Goal: Transaction & Acquisition: Purchase product/service

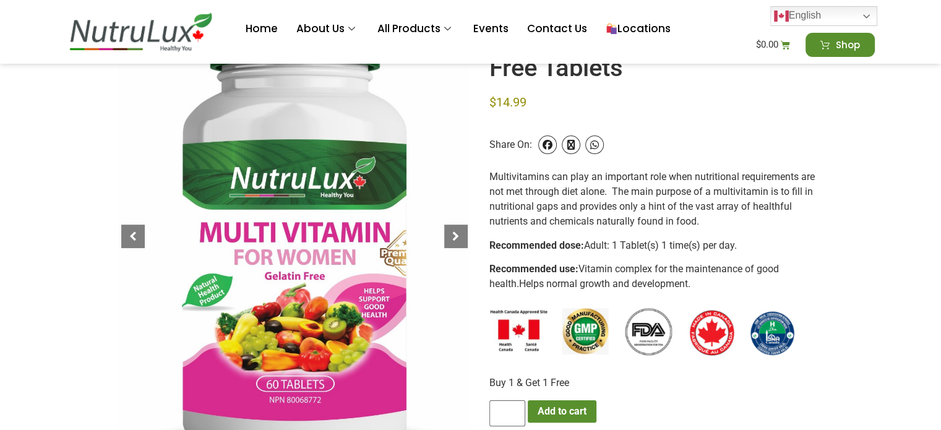
scroll to position [309, 0]
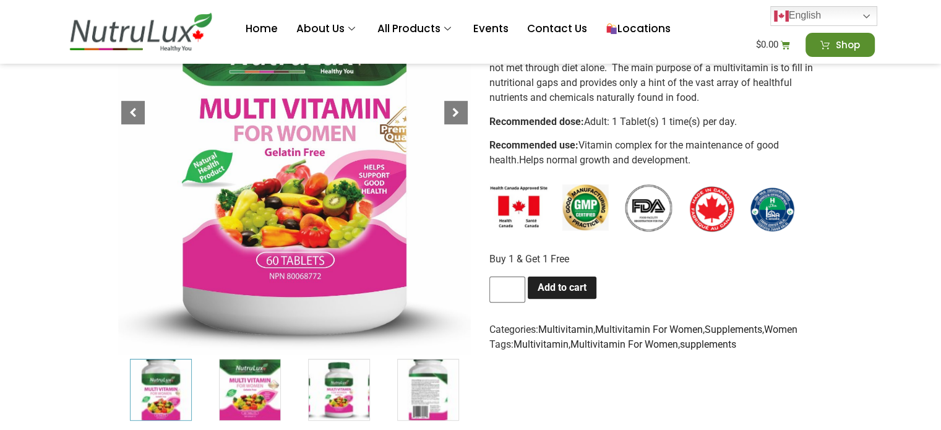
click at [563, 282] on button "Add to cart" at bounding box center [562, 288] width 69 height 22
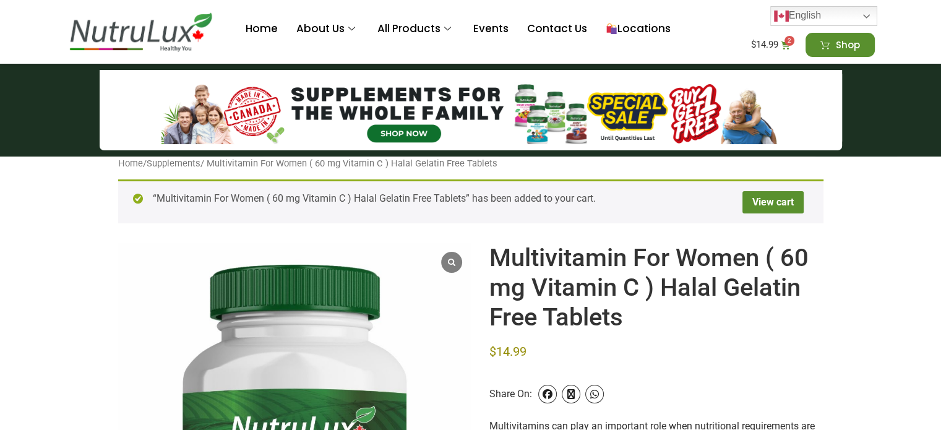
click at [436, 196] on div "“Multivitamin For Women ( 60 mg Vitamin C ) Halal Gelatin Free Tablets” has bee…" at bounding box center [470, 201] width 705 height 44
click at [291, 188] on div "“Multivitamin For Women ( 60 mg Vitamin C ) Halal Gelatin Free Tablets” has bee…" at bounding box center [470, 201] width 705 height 44
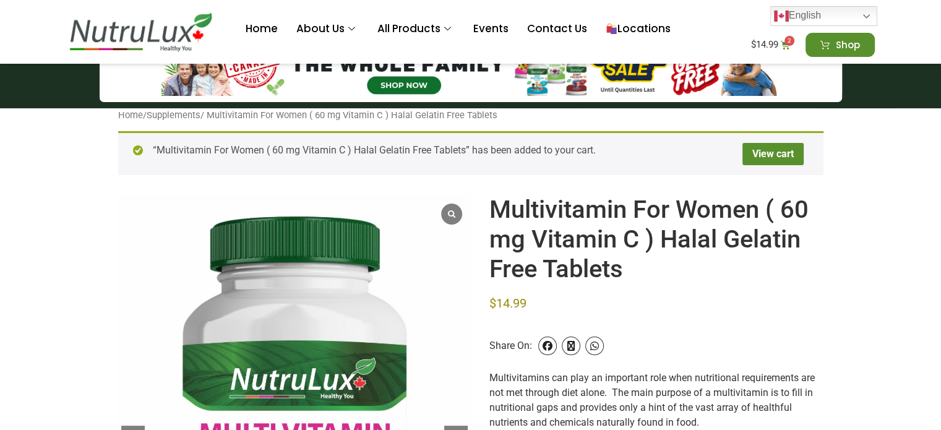
scroll to position [62, 0]
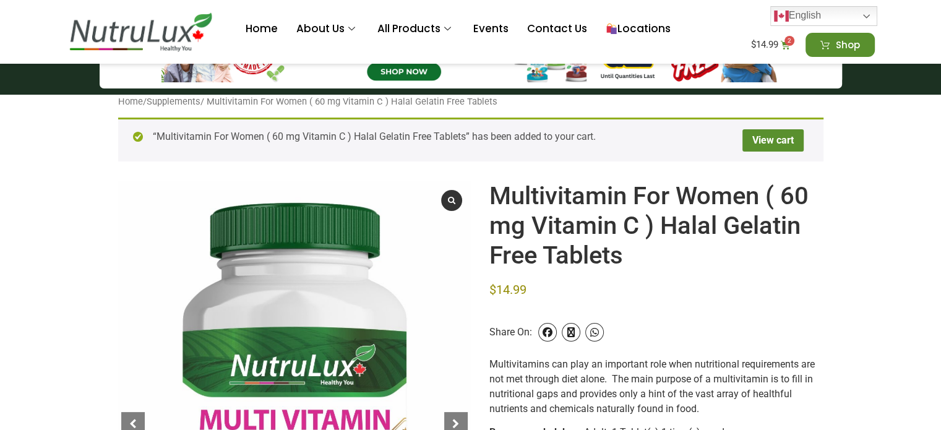
click at [449, 196] on span at bounding box center [450, 200] width 11 height 8
click at [455, 197] on span at bounding box center [450, 200] width 11 height 8
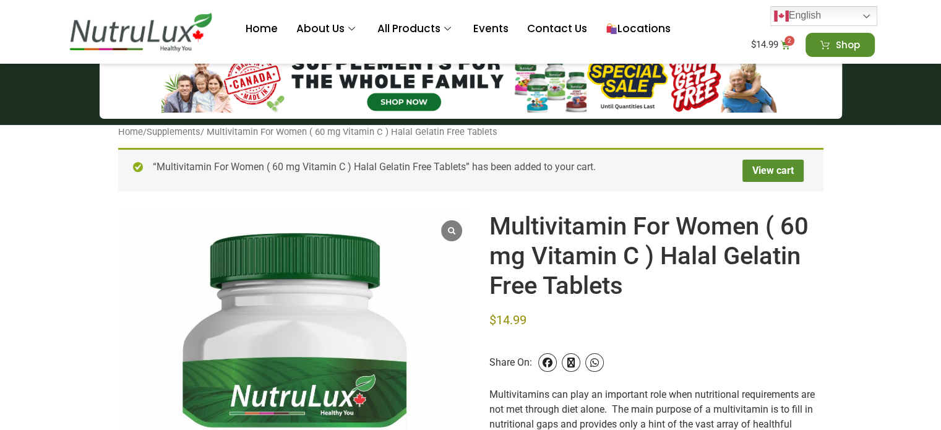
scroll to position [0, 0]
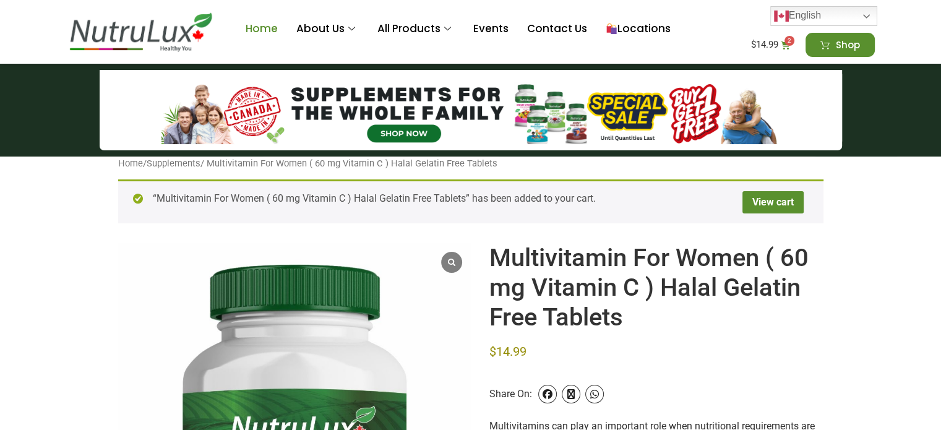
click at [271, 29] on link "Home" at bounding box center [261, 28] width 51 height 49
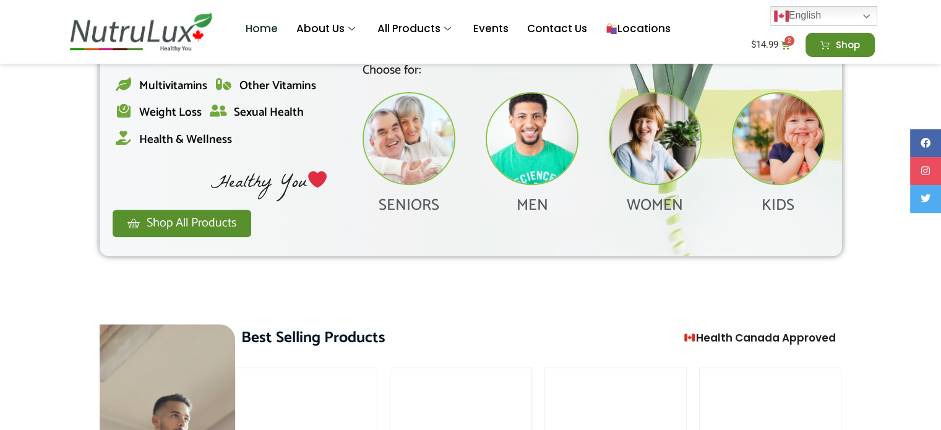
scroll to position [495, 0]
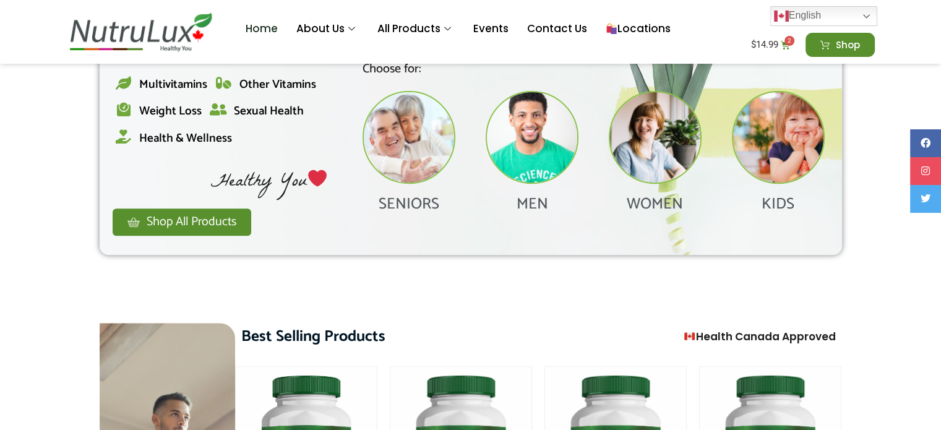
click at [243, 217] on link "Shop All Products" at bounding box center [182, 222] width 140 height 28
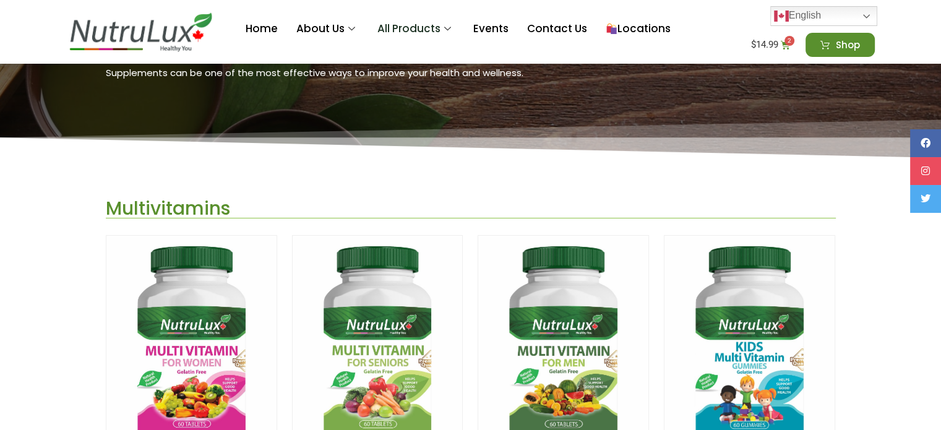
scroll to position [371, 0]
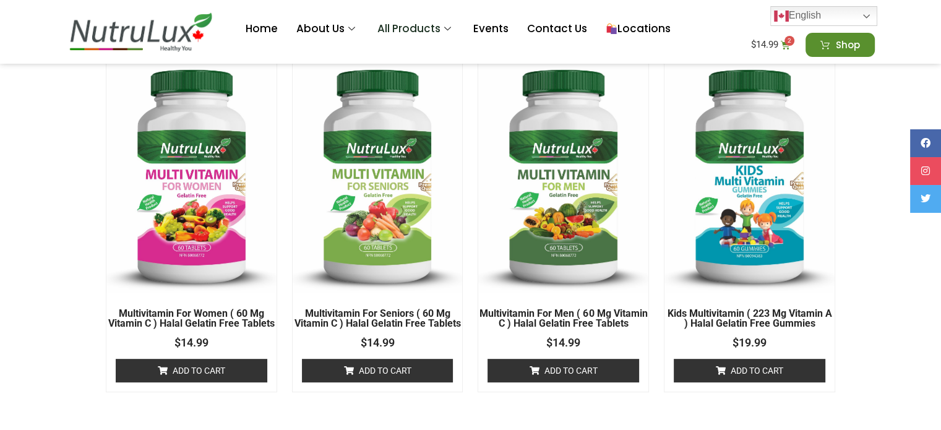
click at [775, 217] on img at bounding box center [749, 176] width 170 height 234
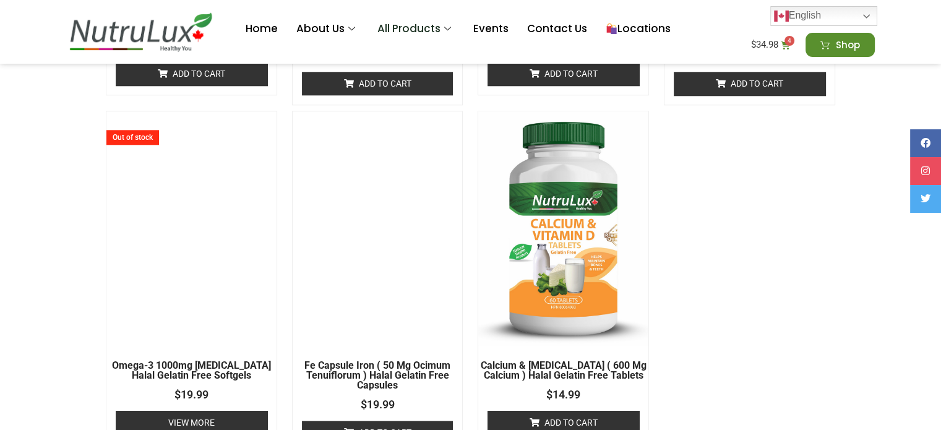
scroll to position [1361, 0]
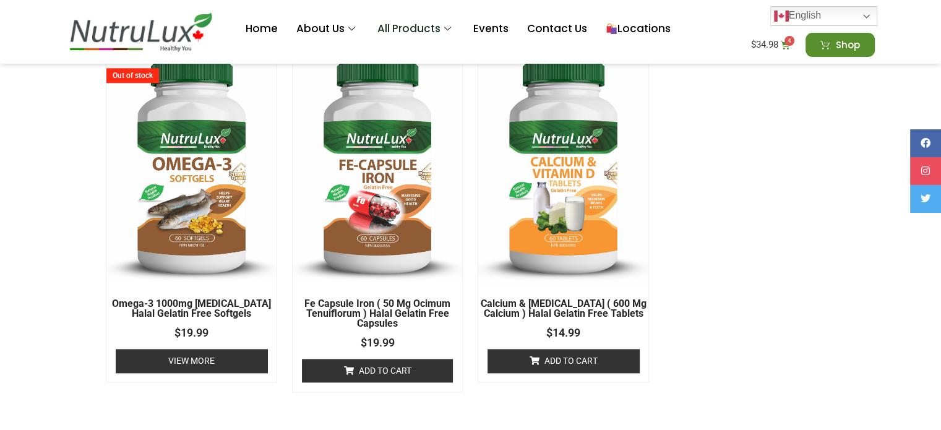
click at [359, 371] on link "Add to cart" at bounding box center [378, 371] width 152 height 24
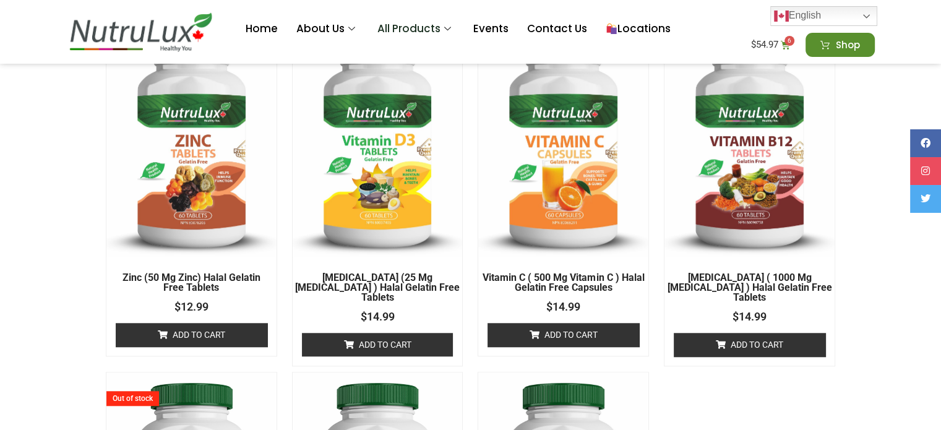
scroll to position [1175, 0]
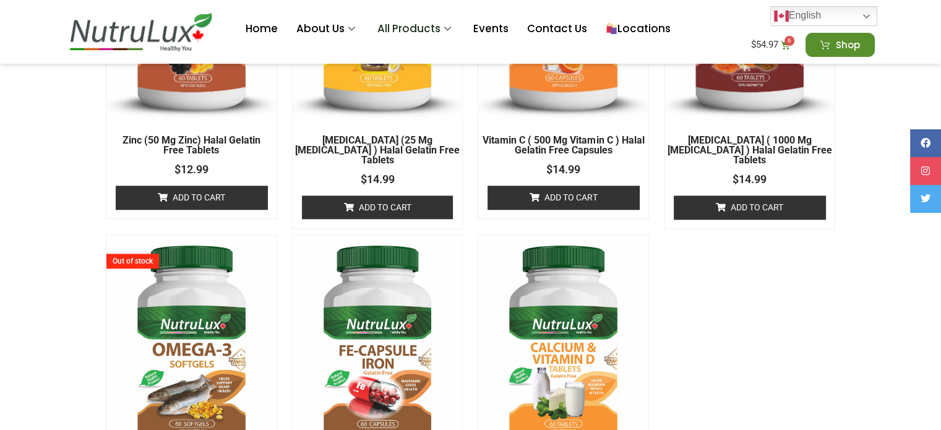
click at [599, 300] on img at bounding box center [563, 352] width 170 height 234
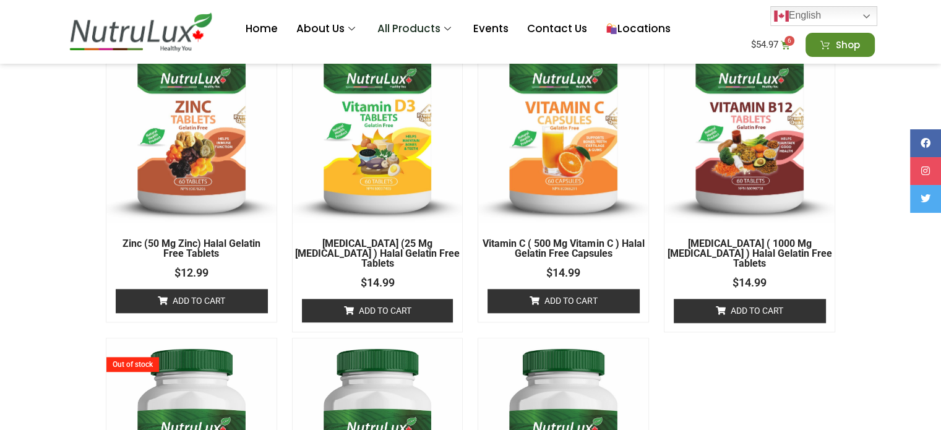
scroll to position [1052, 0]
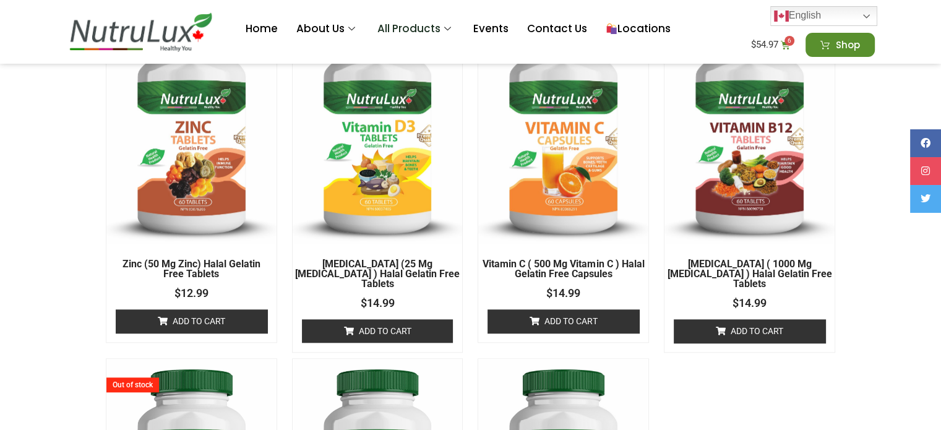
click at [406, 319] on link "Add to cart" at bounding box center [378, 331] width 152 height 24
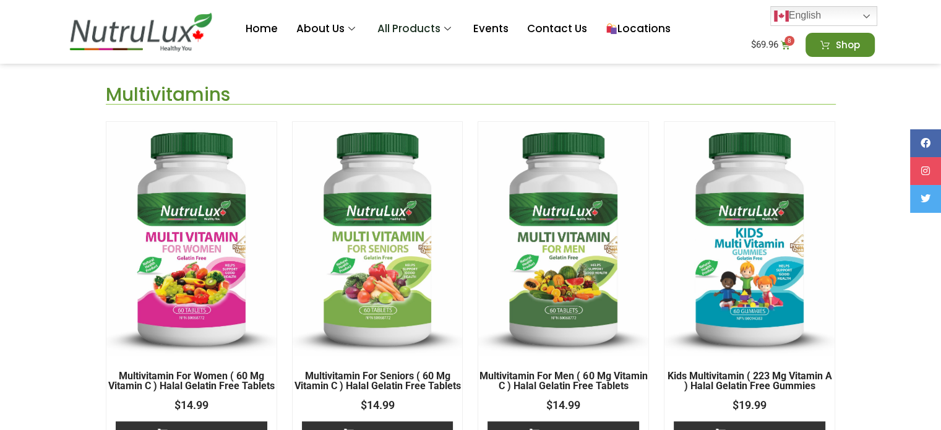
scroll to position [371, 0]
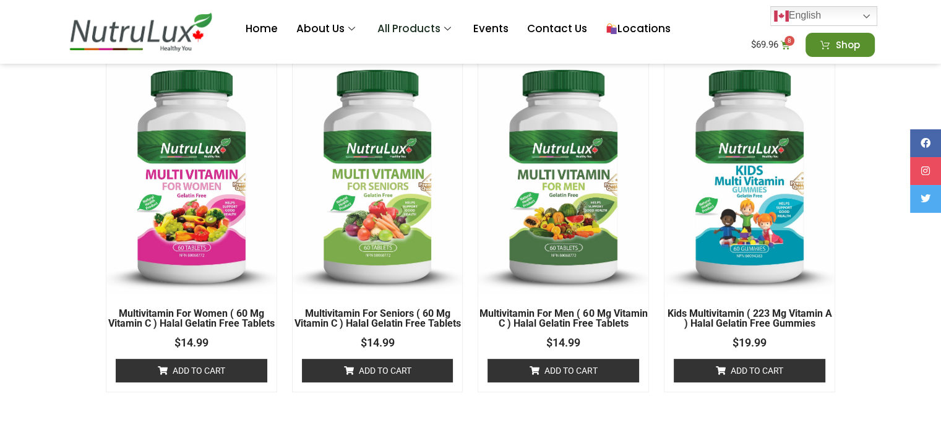
click at [205, 169] on img at bounding box center [191, 176] width 170 height 234
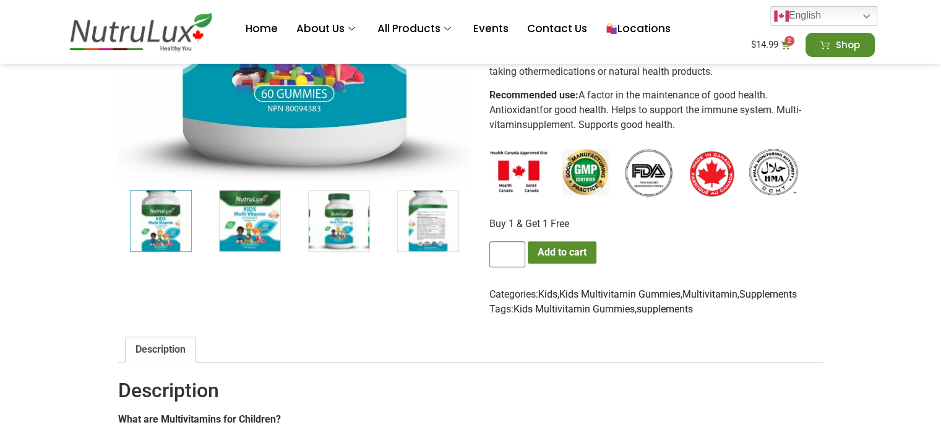
scroll to position [495, 0]
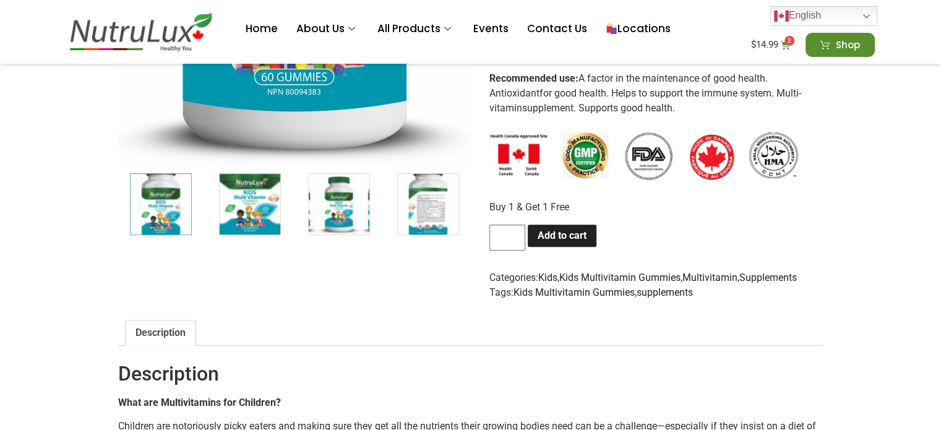
click at [589, 231] on button "Add to cart" at bounding box center [562, 236] width 69 height 22
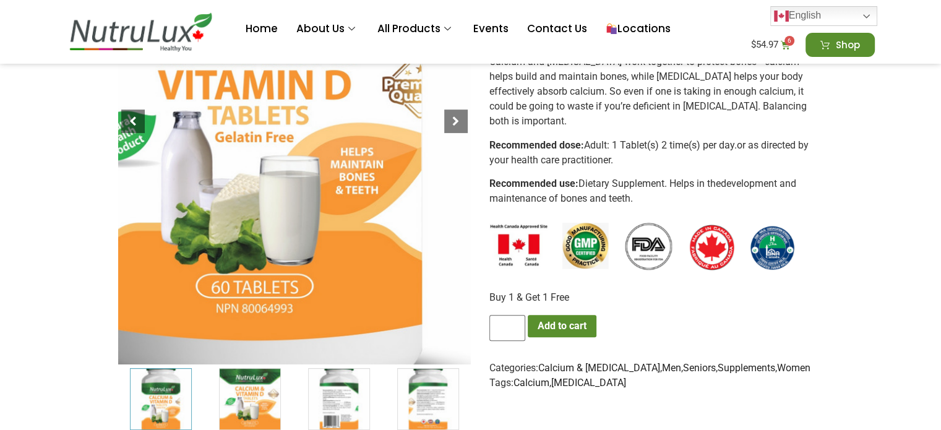
scroll to position [371, 0]
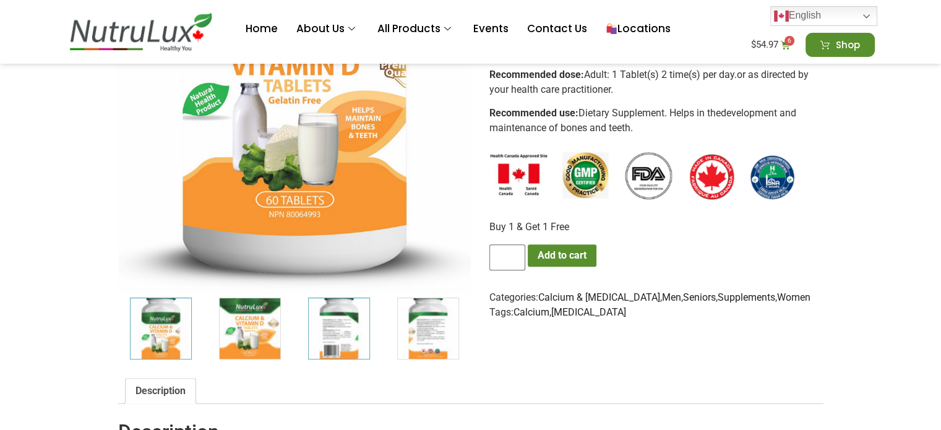
click at [369, 335] on img "3 / 6" at bounding box center [339, 329] width 62 height 62
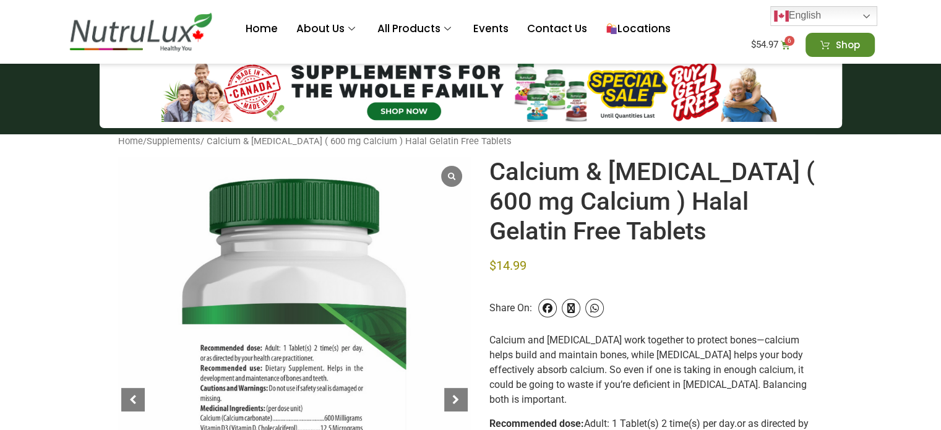
scroll to position [0, 0]
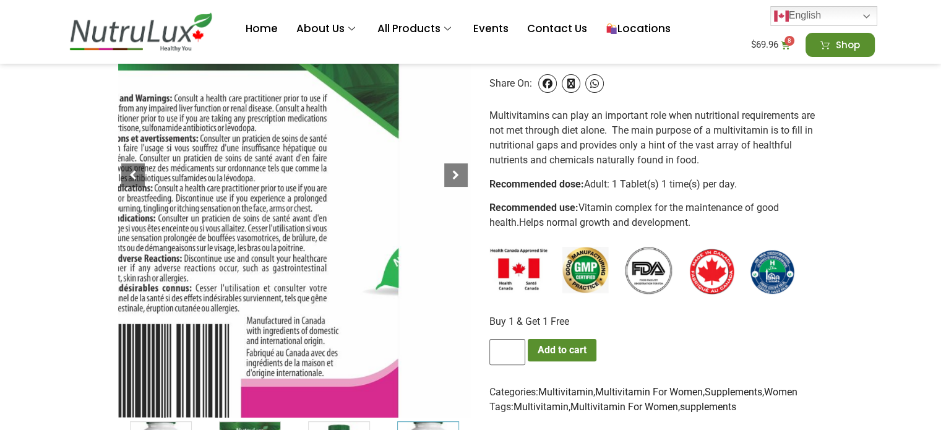
scroll to position [247, 0]
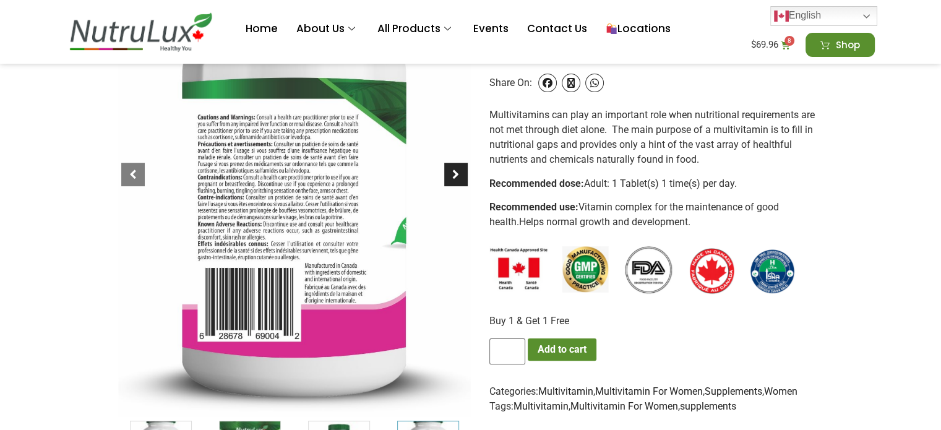
click at [463, 169] on div at bounding box center [456, 175] width 24 height 24
click at [452, 166] on div at bounding box center [456, 175] width 24 height 24
click at [460, 176] on div at bounding box center [456, 175] width 24 height 24
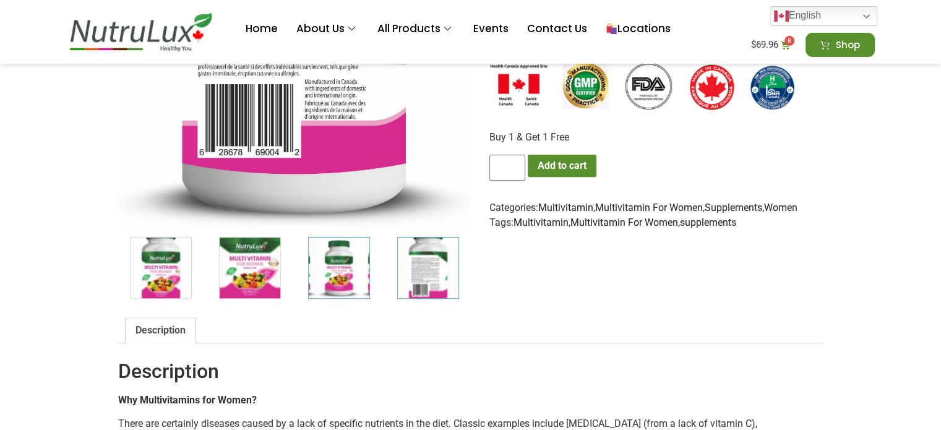
scroll to position [433, 0]
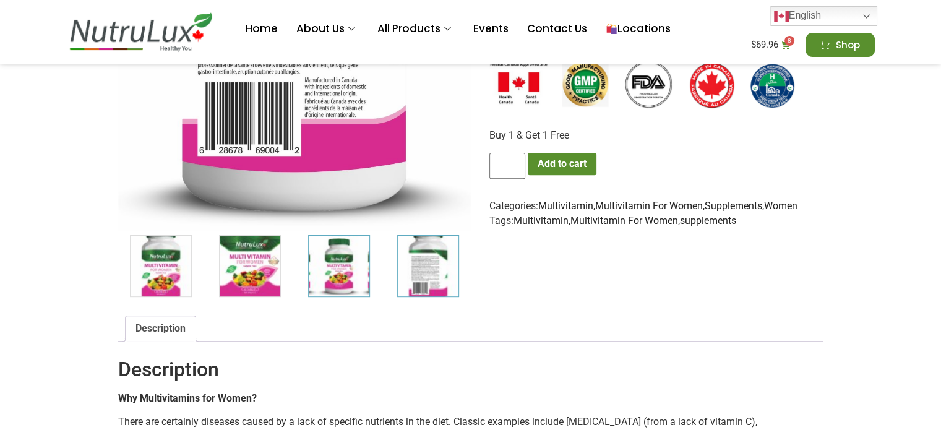
click at [340, 264] on img "3 / 7" at bounding box center [339, 266] width 62 height 62
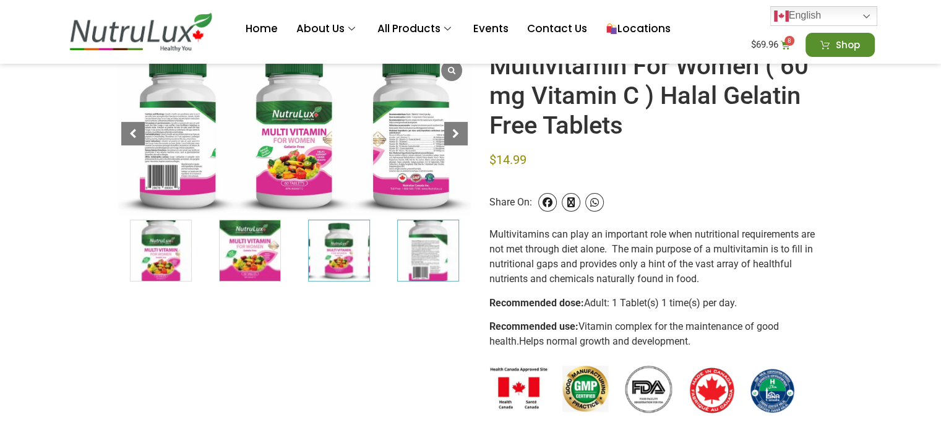
scroll to position [112, 0]
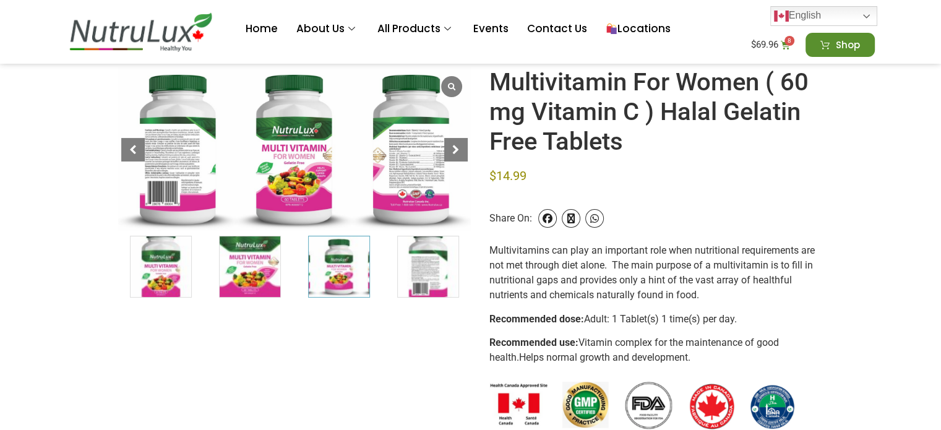
click at [341, 264] on img "3 / 7" at bounding box center [339, 267] width 62 height 62
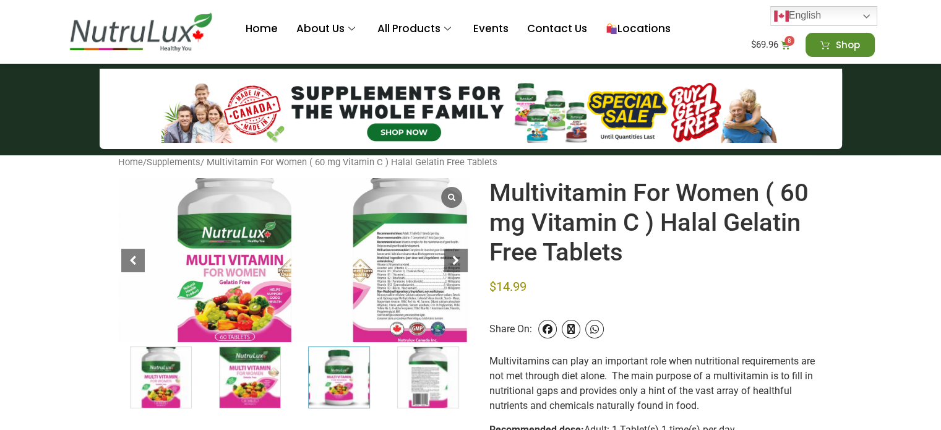
scroll to position [0, 0]
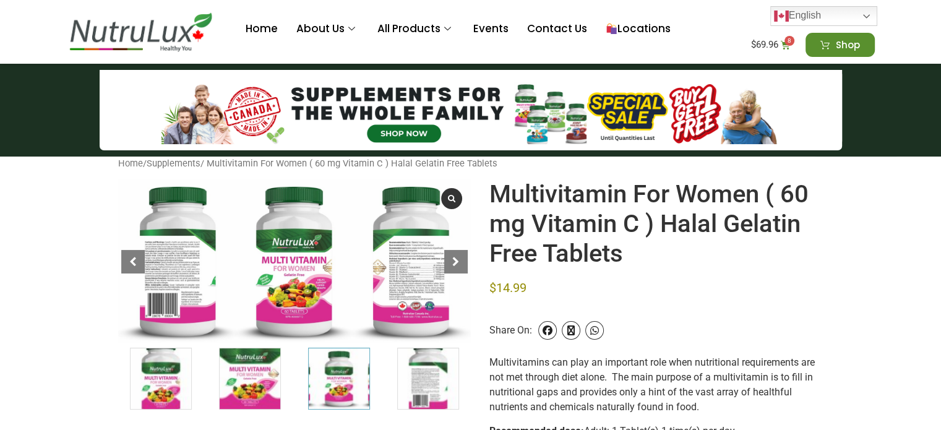
click at [456, 199] on span at bounding box center [450, 198] width 11 height 8
click at [789, 46] on icon at bounding box center [785, 44] width 9 height 9
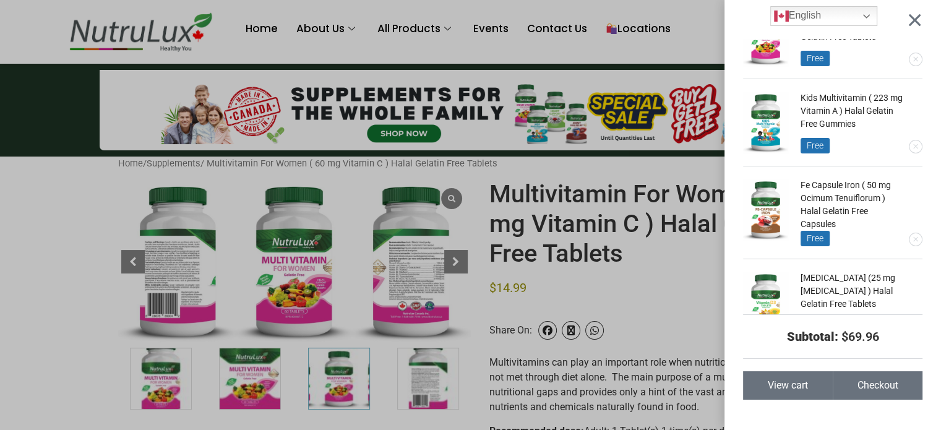
scroll to position [395, 0]
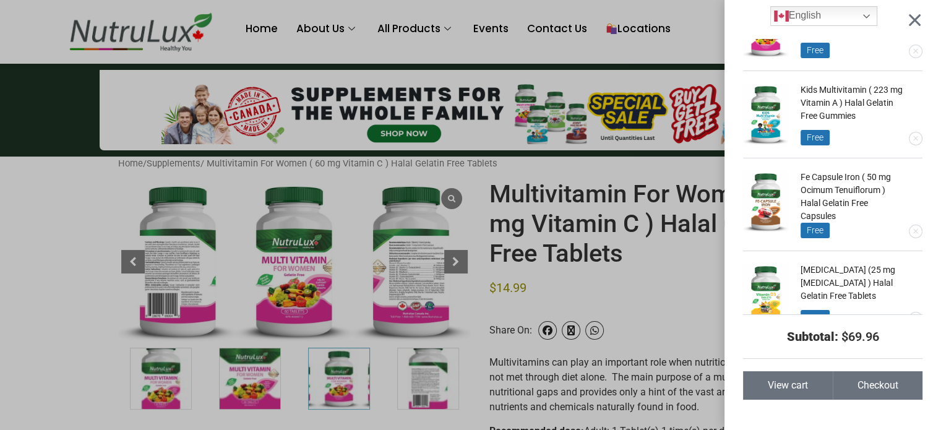
click at [808, 390] on span "View cart" at bounding box center [788, 385] width 40 height 10
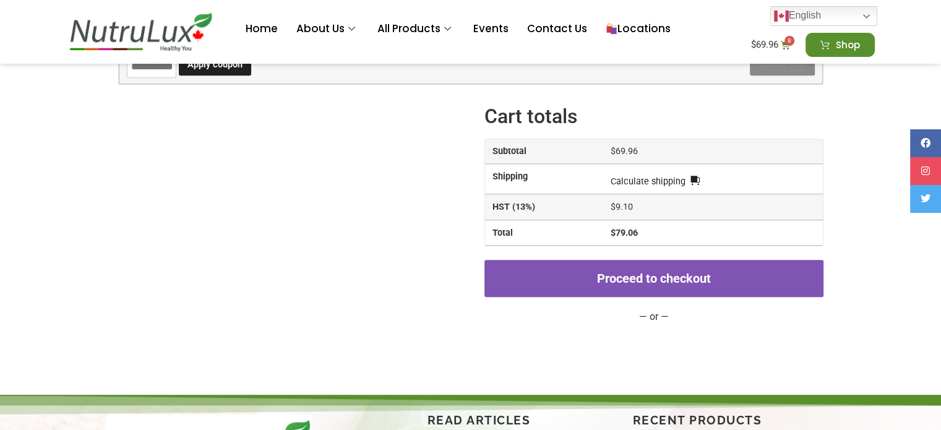
scroll to position [557, 0]
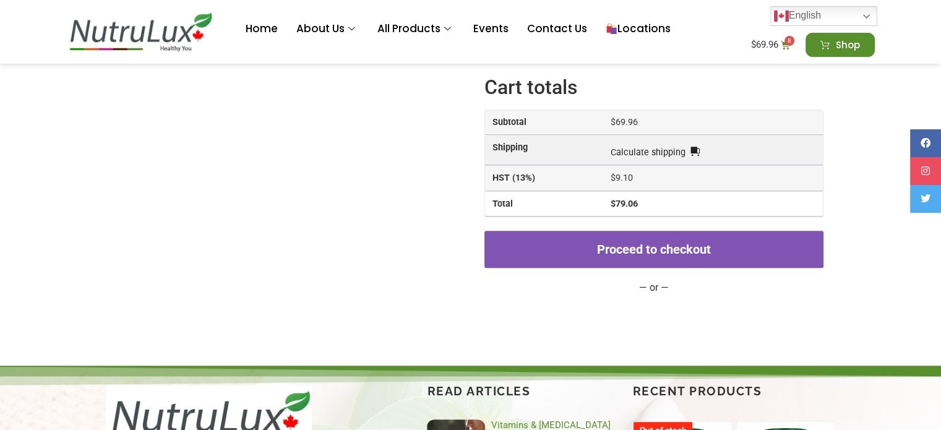
click at [698, 145] on form "**********" at bounding box center [713, 150] width 204 height 18
click at [692, 146] on link "Calculate shipping" at bounding box center [655, 153] width 89 height 14
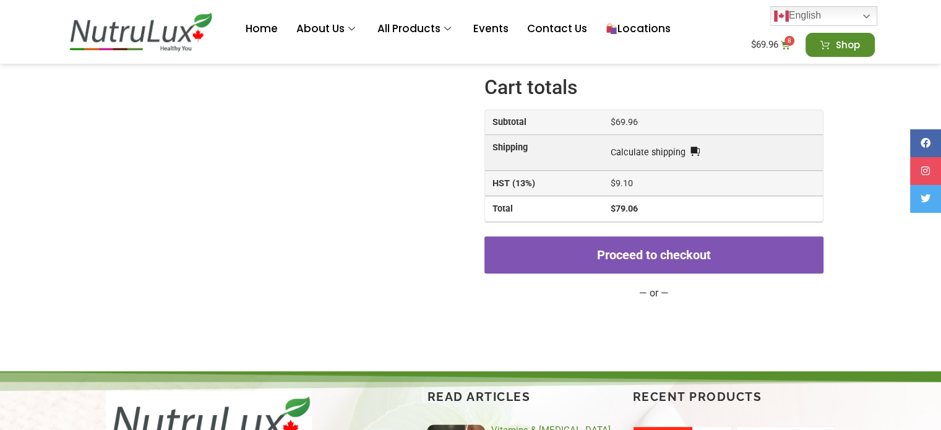
select select "**"
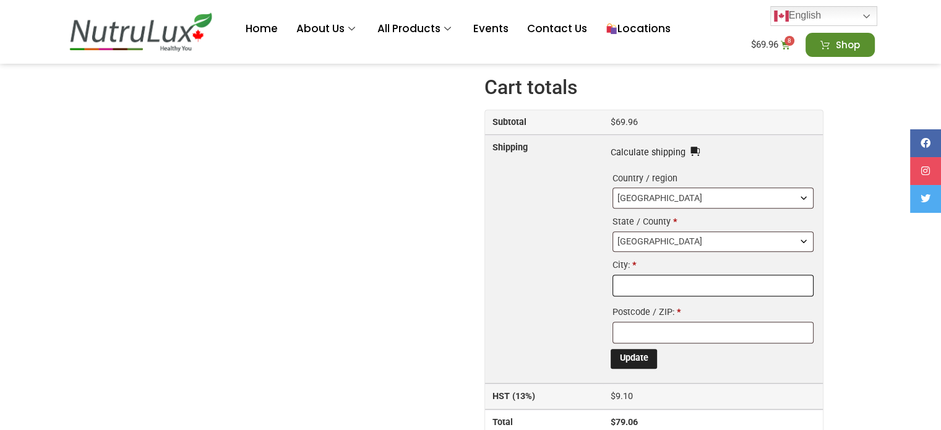
click at [666, 280] on input "City: *" at bounding box center [712, 286] width 200 height 22
type input "******"
click at [663, 330] on input "Postcode / ZIP: *" at bounding box center [712, 333] width 200 height 22
drag, startPoint x: 644, startPoint y: 329, endPoint x: 655, endPoint y: 328, distance: 10.5
click at [655, 328] on input "*******" at bounding box center [712, 333] width 200 height 22
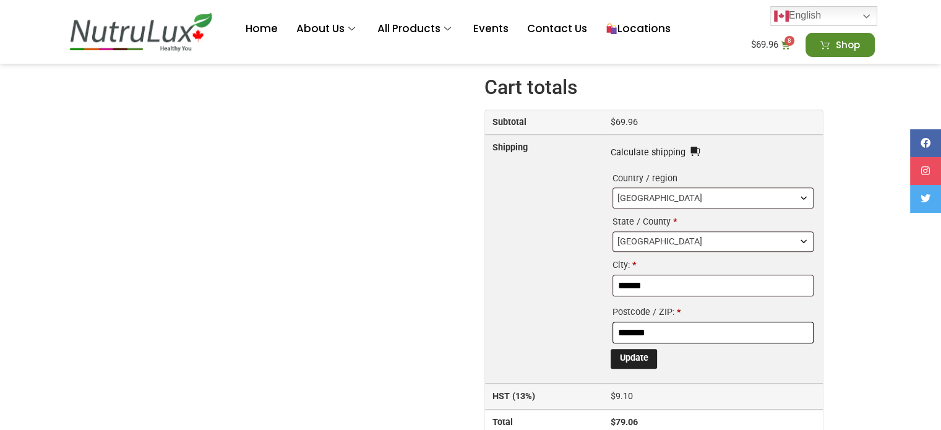
click at [810, 322] on input "*******" at bounding box center [712, 333] width 200 height 22
type input "*******"
click at [654, 353] on button "Update" at bounding box center [634, 359] width 46 height 20
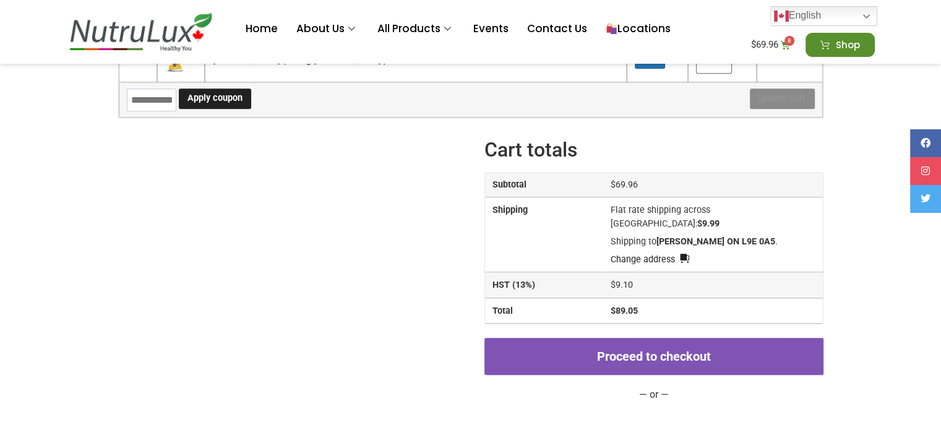
scroll to position [674, 0]
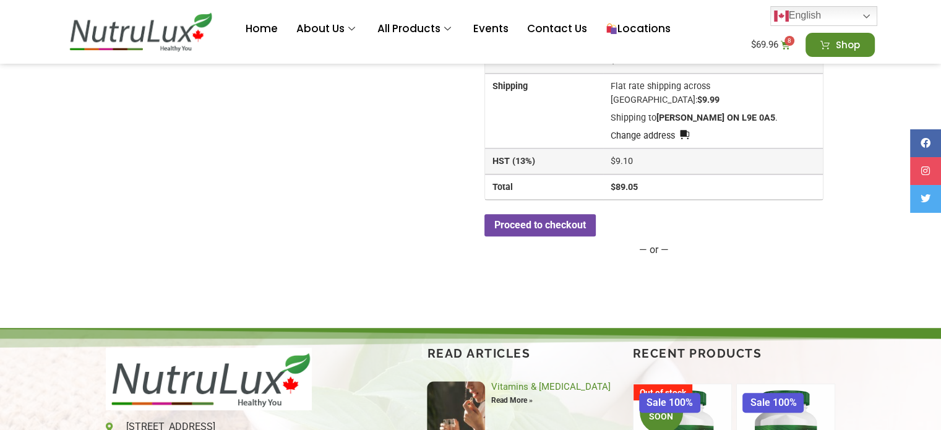
click at [572, 214] on link "Proceed to checkout" at bounding box center [539, 225] width 111 height 22
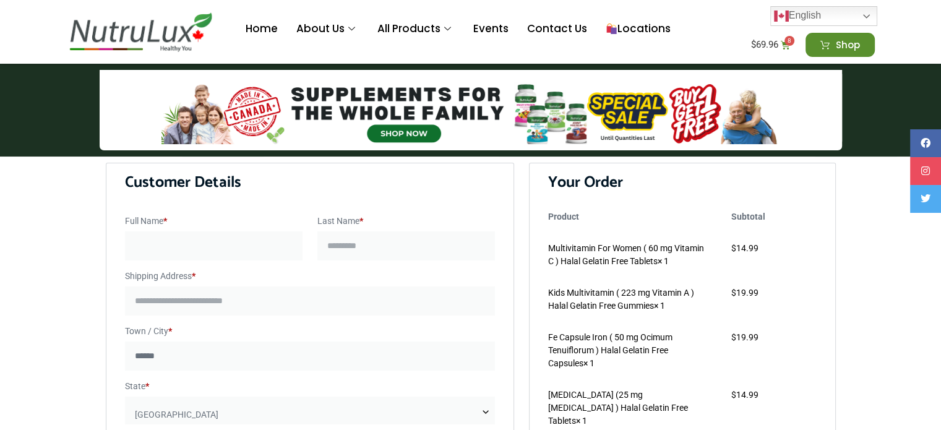
click at [268, 238] on input "Full Name *" at bounding box center [214, 245] width 178 height 29
type input "*******"
type input "****"
type input "**********"
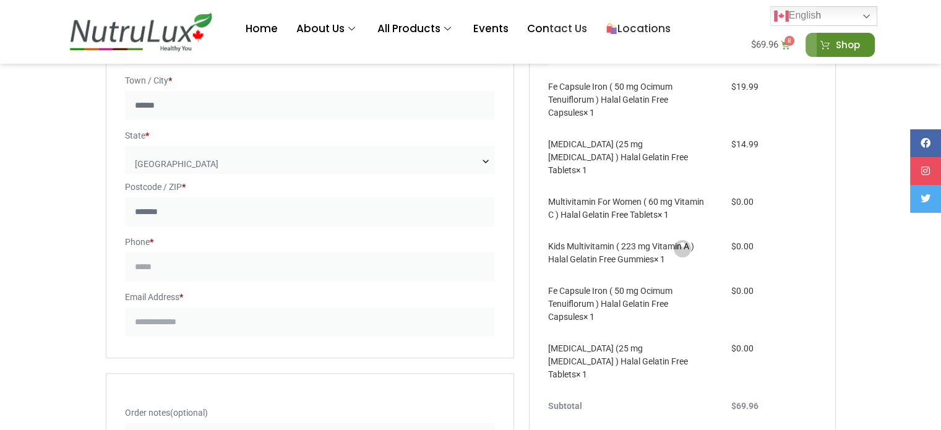
scroll to position [345, 0]
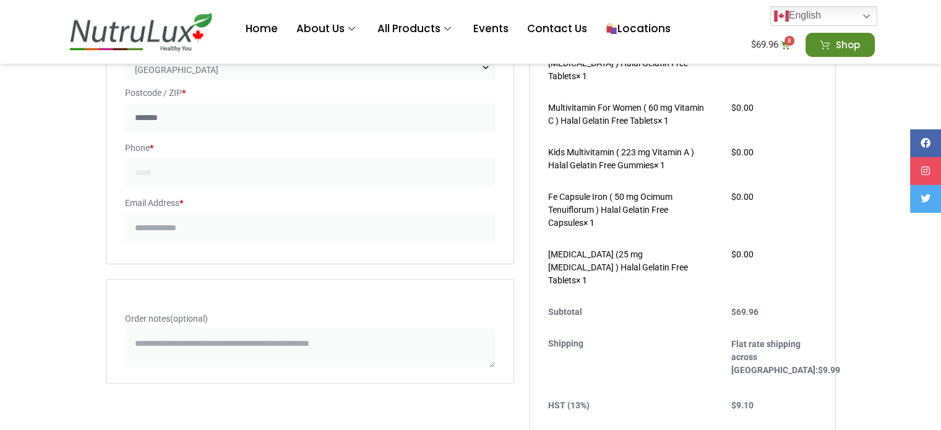
click at [191, 182] on input "Phone *" at bounding box center [310, 172] width 371 height 29
type input "**********"
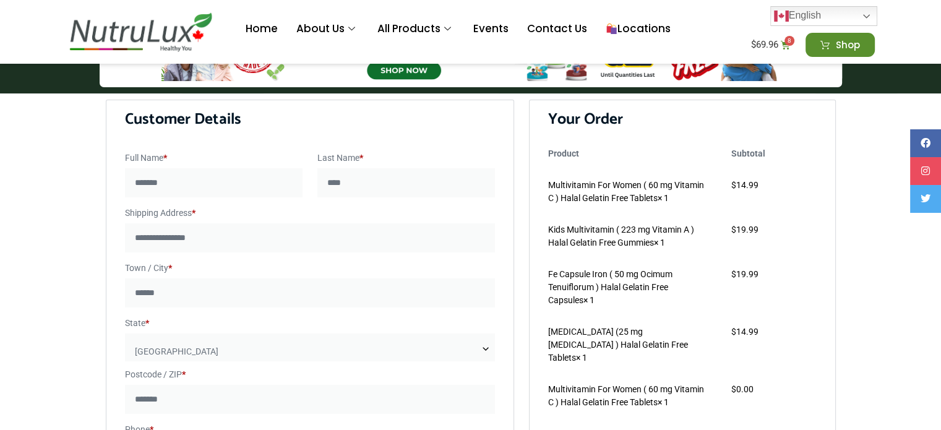
scroll to position [35, 0]
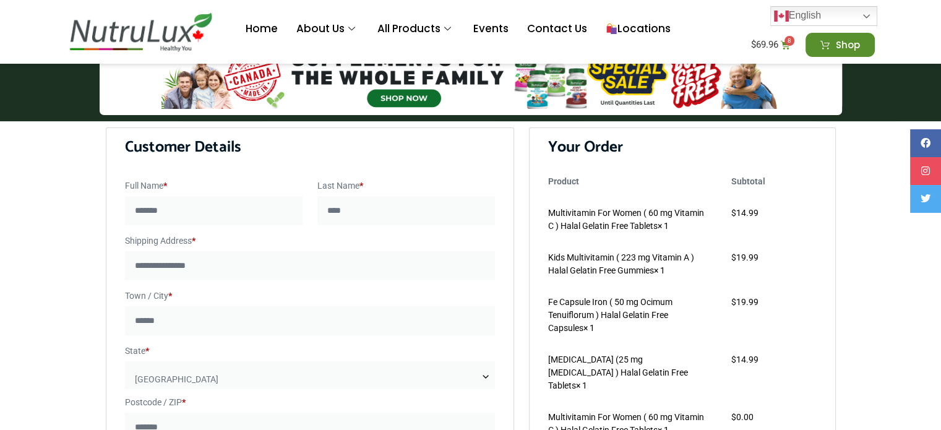
type input "**********"
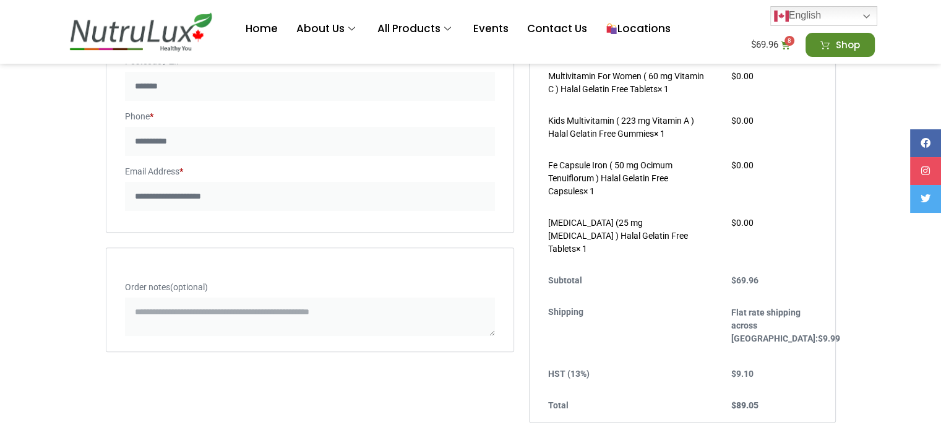
scroll to position [468, 0]
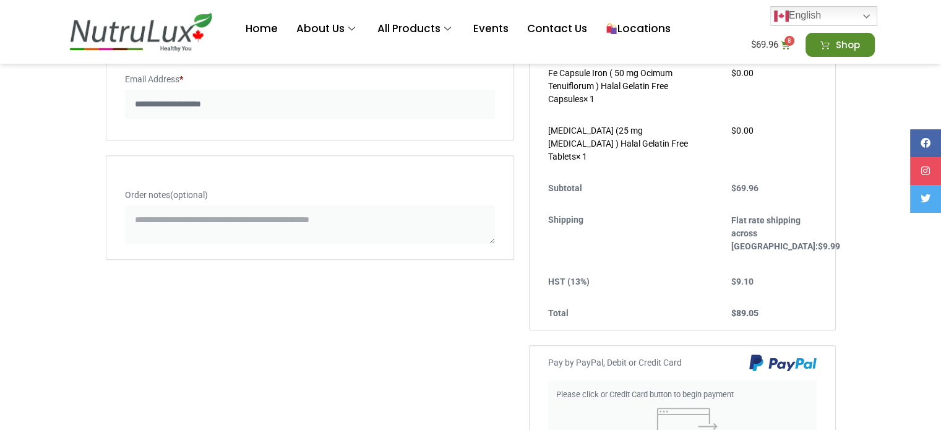
click at [349, 288] on div "**********" at bounding box center [310, 150] width 409 height 912
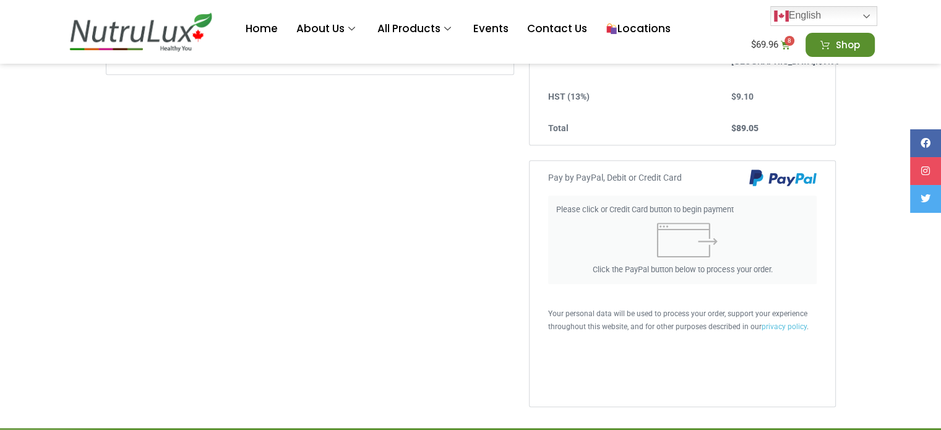
scroll to position [716, 0]
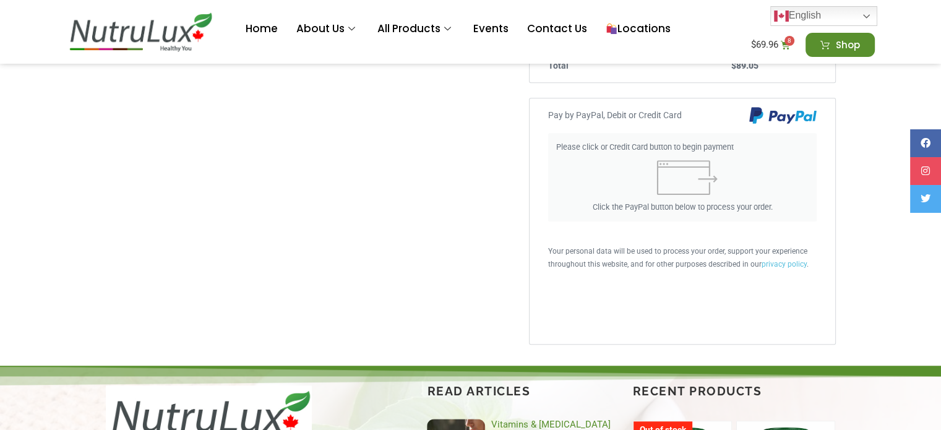
type input "*******"
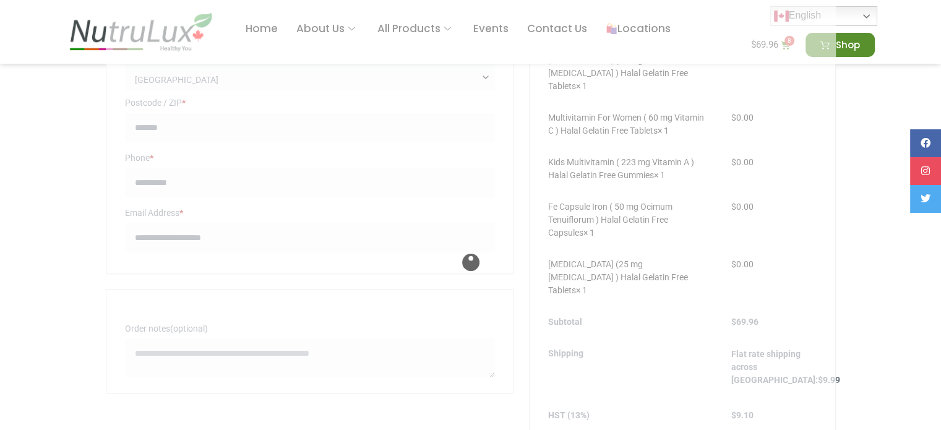
scroll to position [406, 0]
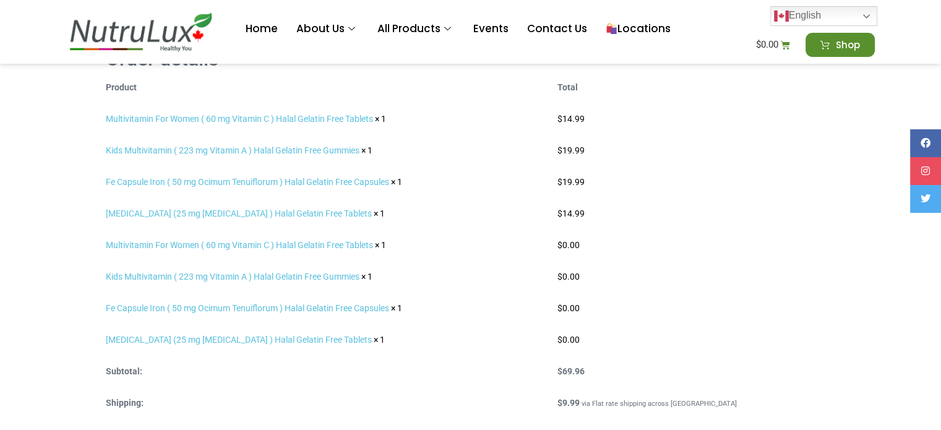
scroll to position [186, 0]
